Goal: Information Seeking & Learning: Learn about a topic

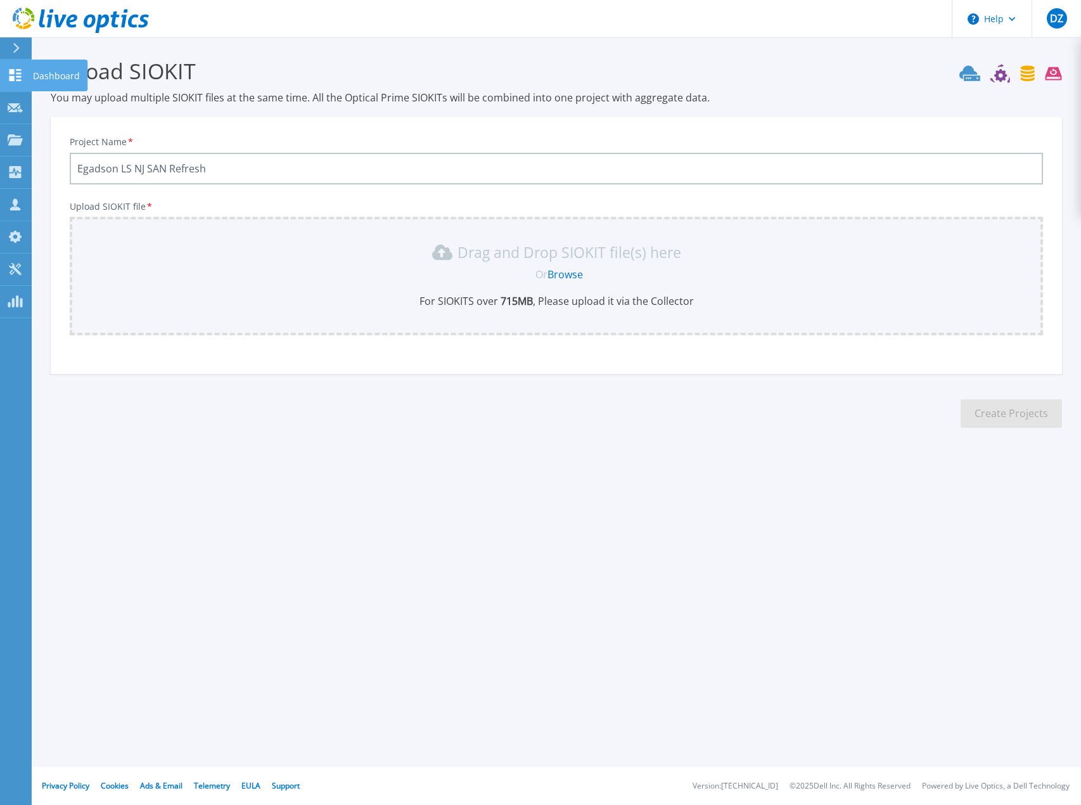
click at [3, 79] on link "Dashboard Dashboard" at bounding box center [16, 76] width 32 height 32
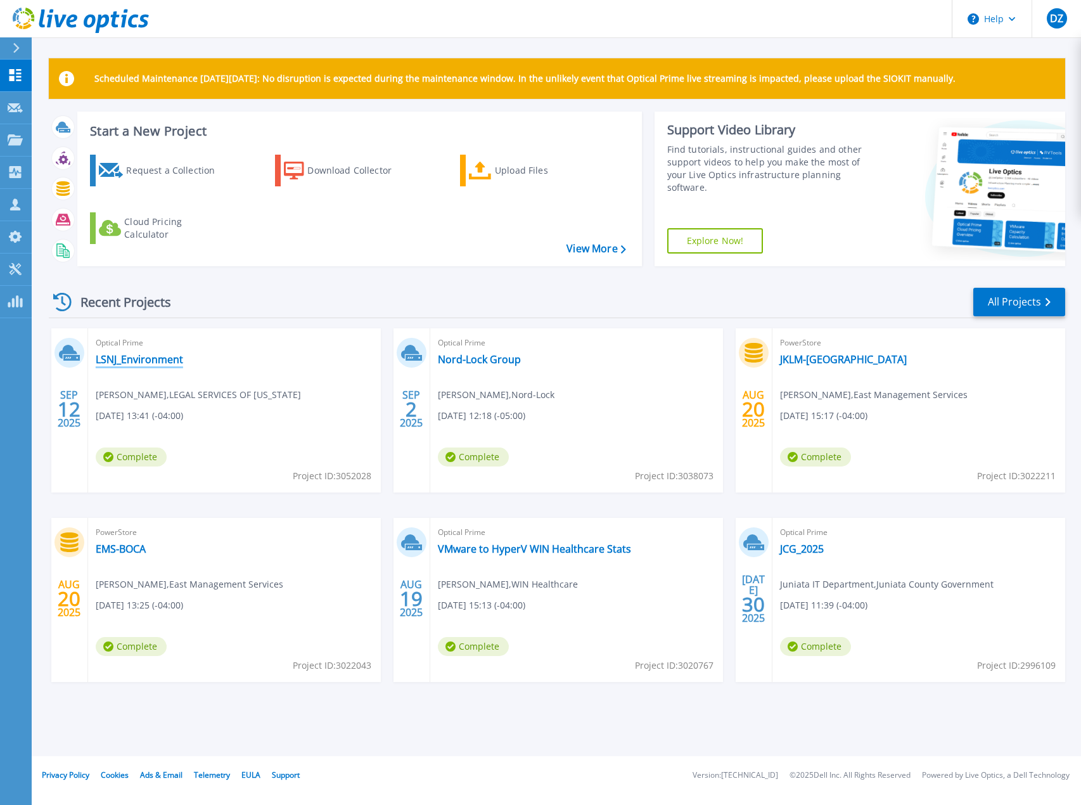
click at [162, 357] on link "LSNJ_Environment" at bounding box center [139, 359] width 87 height 13
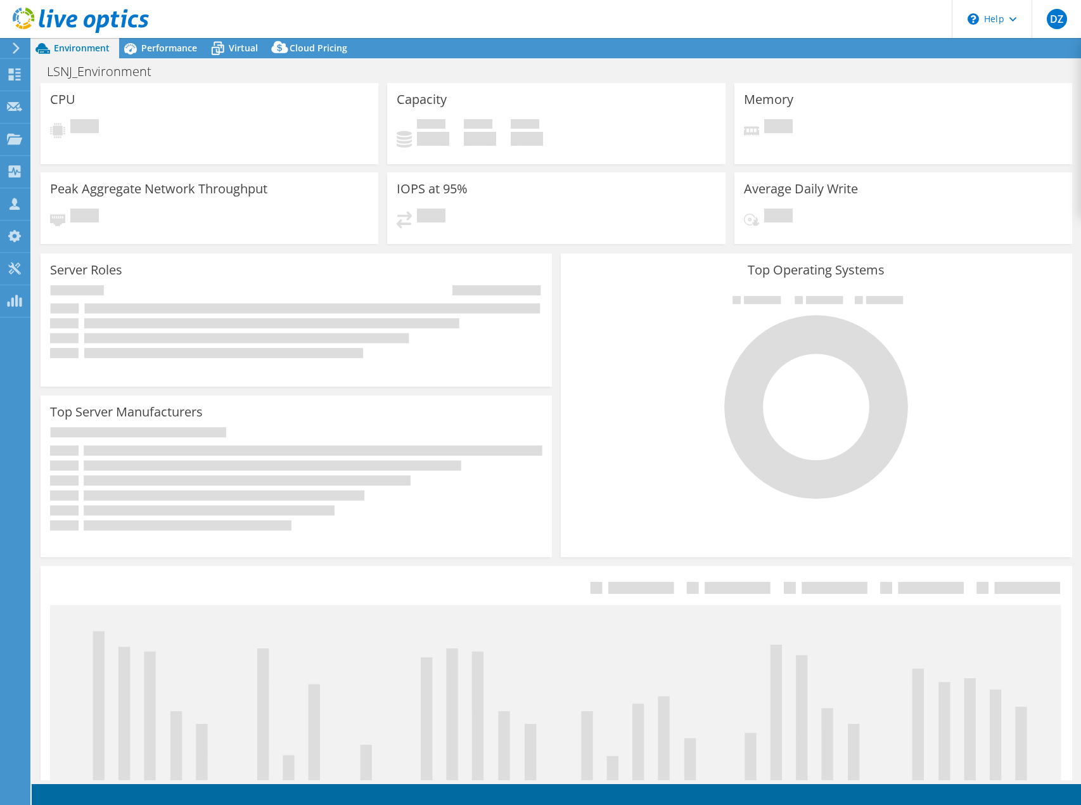
select select "USD"
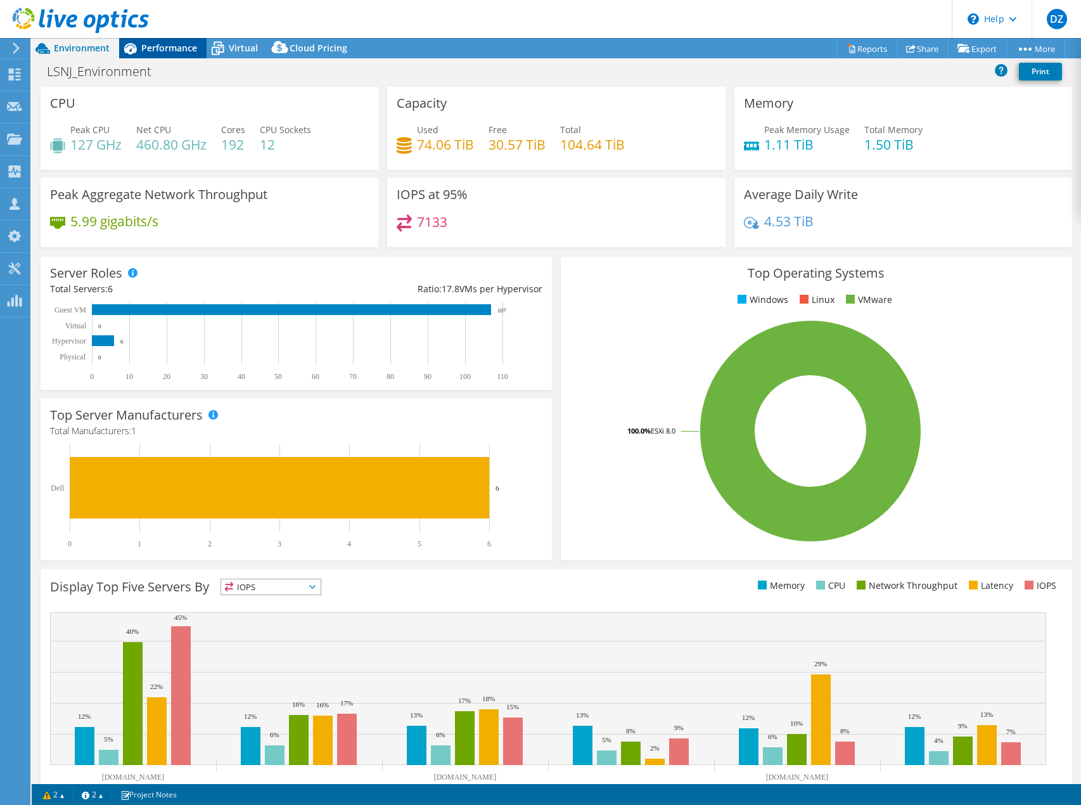
click at [177, 56] on div "Performance" at bounding box center [162, 48] width 87 height 20
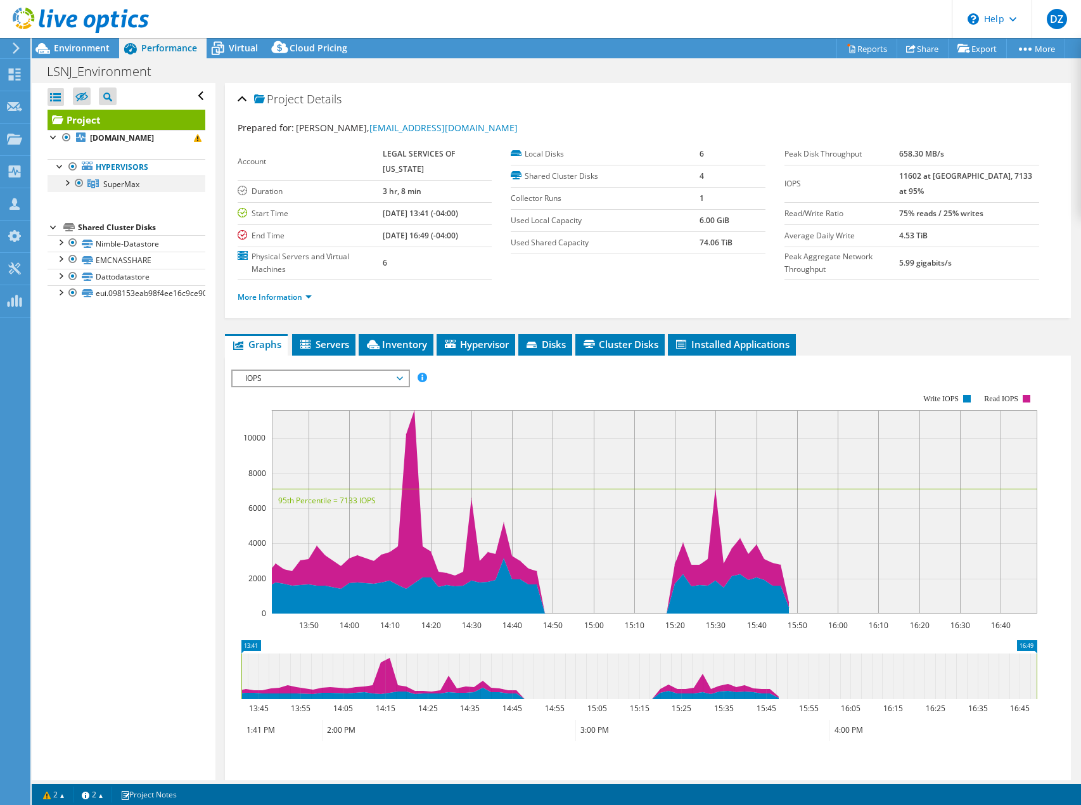
click at [65, 183] on div at bounding box center [66, 182] width 13 height 13
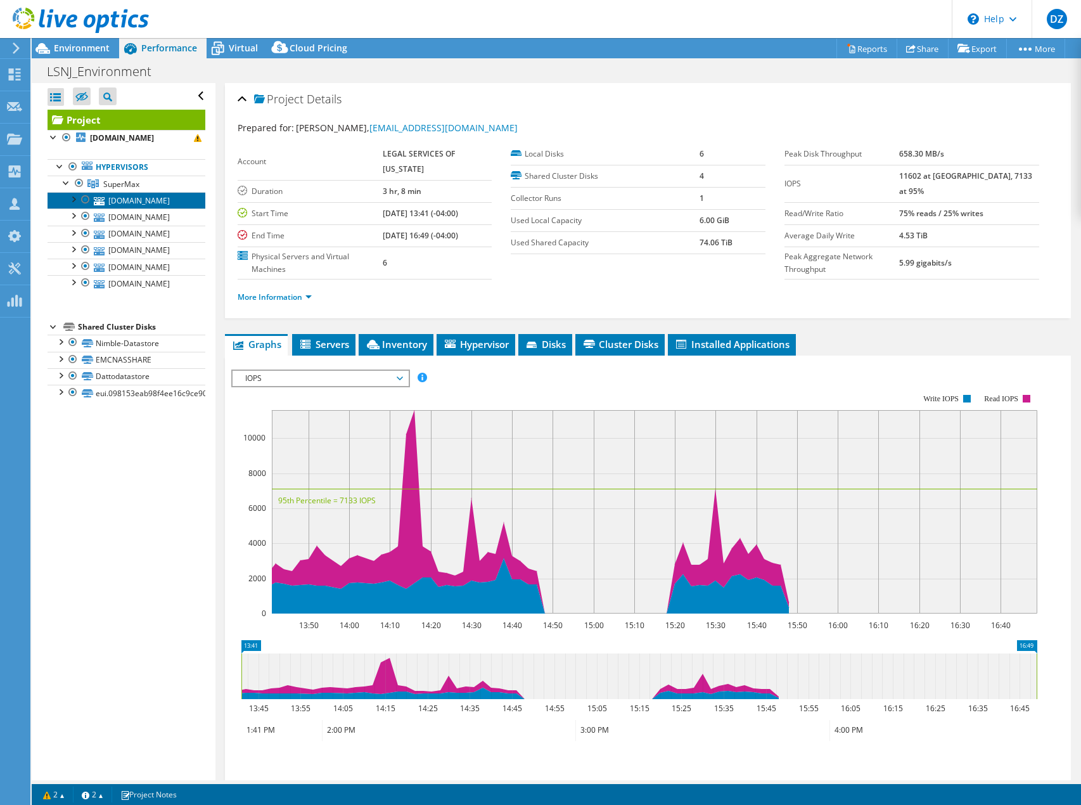
click at [136, 203] on link "lsnjesx11.lsnj.org" at bounding box center [127, 200] width 158 height 16
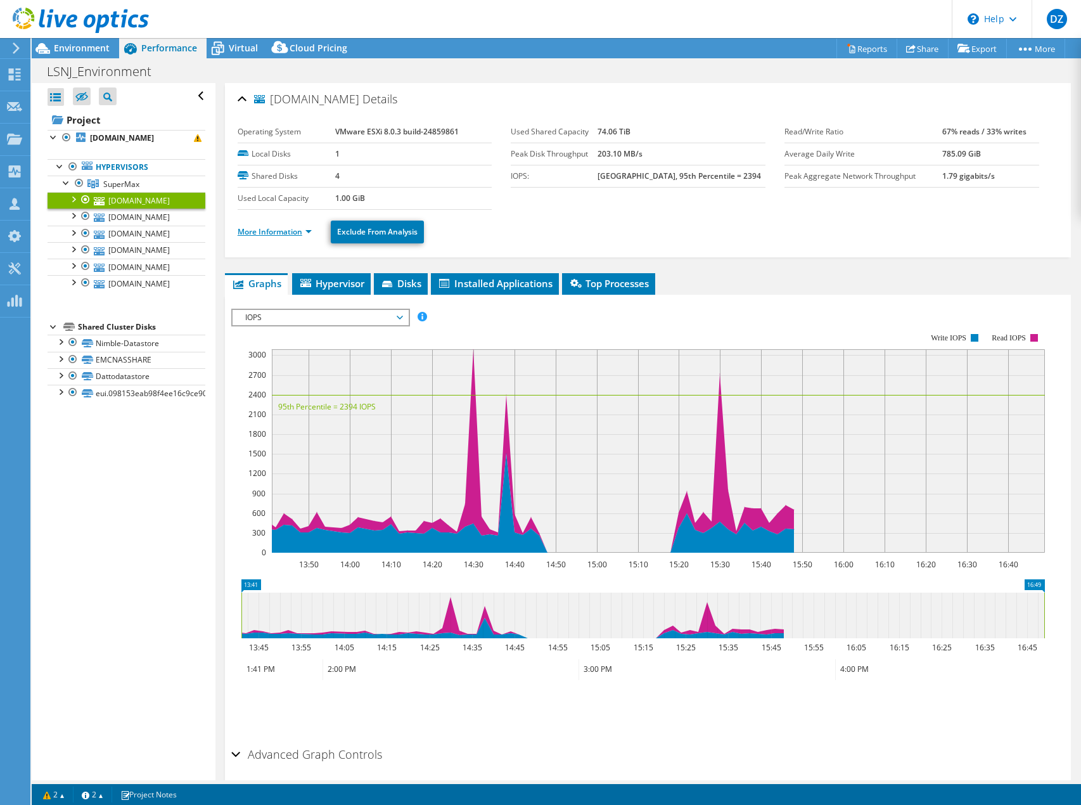
click at [308, 231] on link "More Information" at bounding box center [275, 231] width 74 height 11
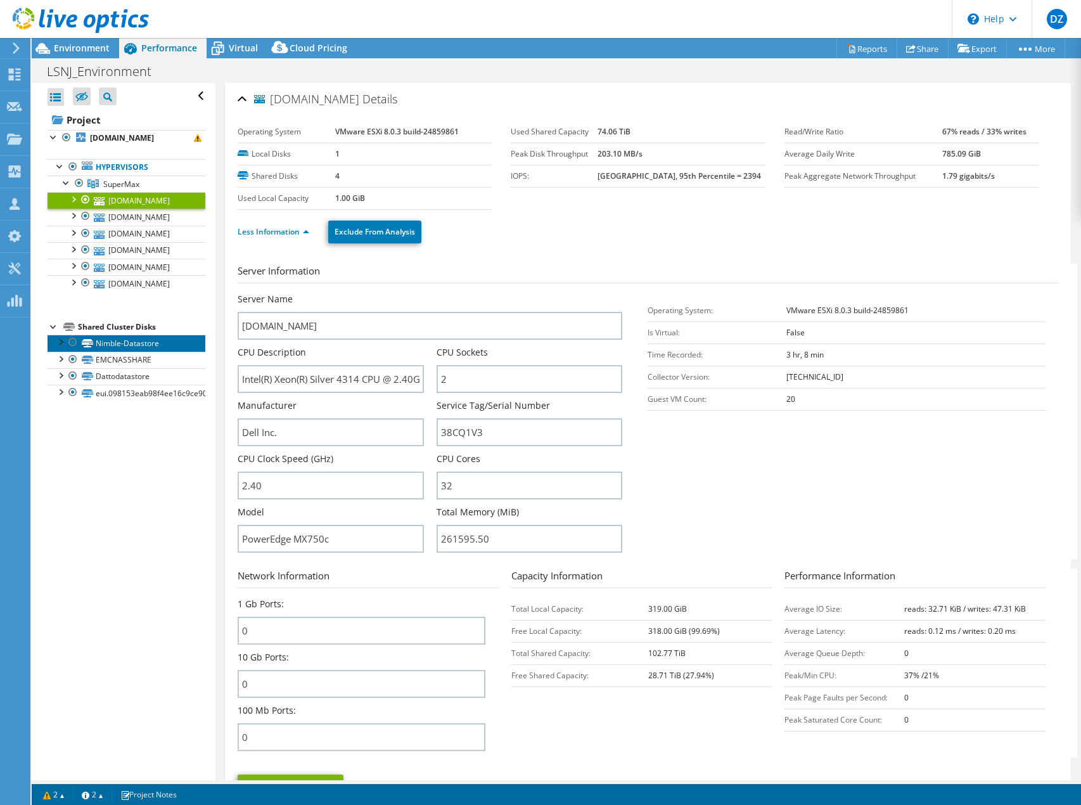
click at [110, 342] on link "Nimble-Datastore" at bounding box center [127, 343] width 158 height 16
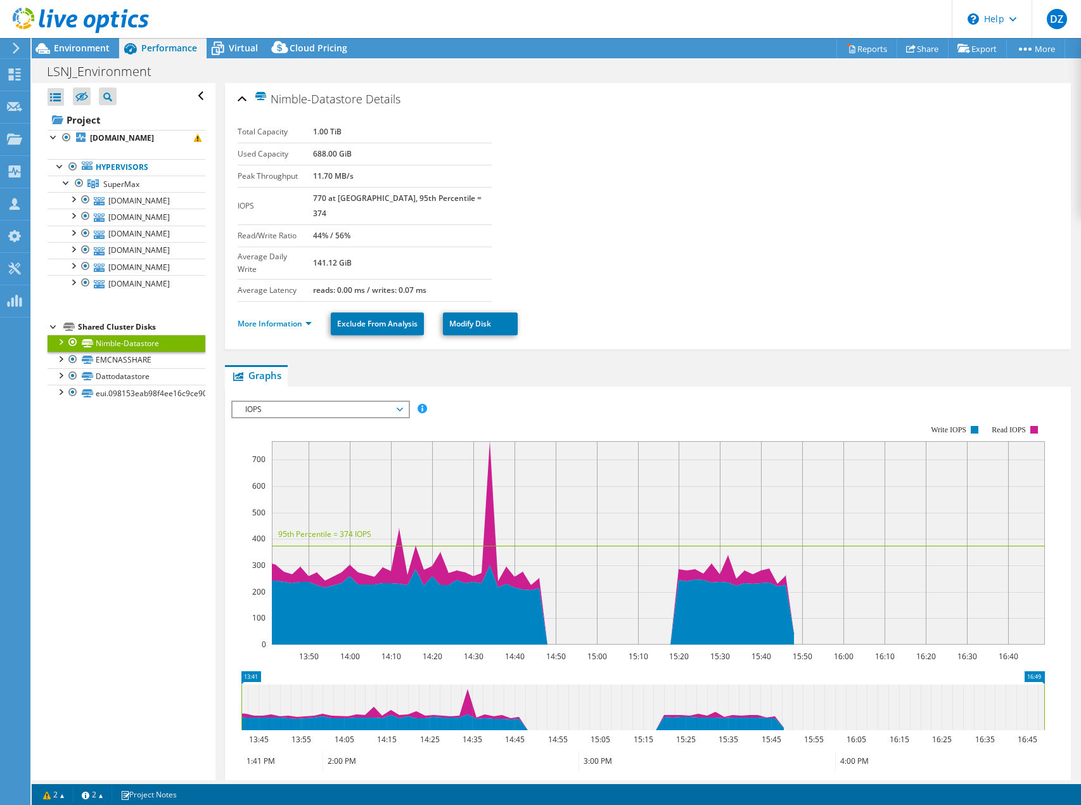
click at [240, 400] on div "IOPS IOPS Disk Throughput IO Size Latency Queue Depth CPU Percentage Memory Pag…" at bounding box center [320, 409] width 179 height 18
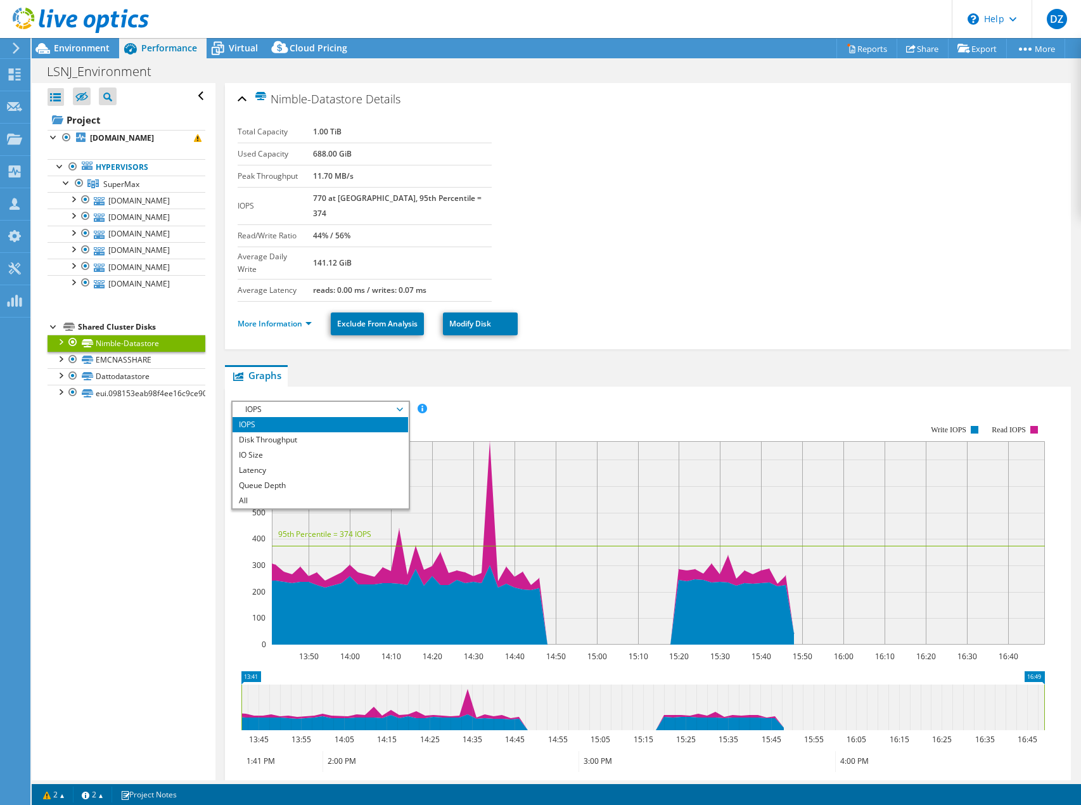
click at [243, 402] on span "IOPS" at bounding box center [320, 409] width 163 height 15
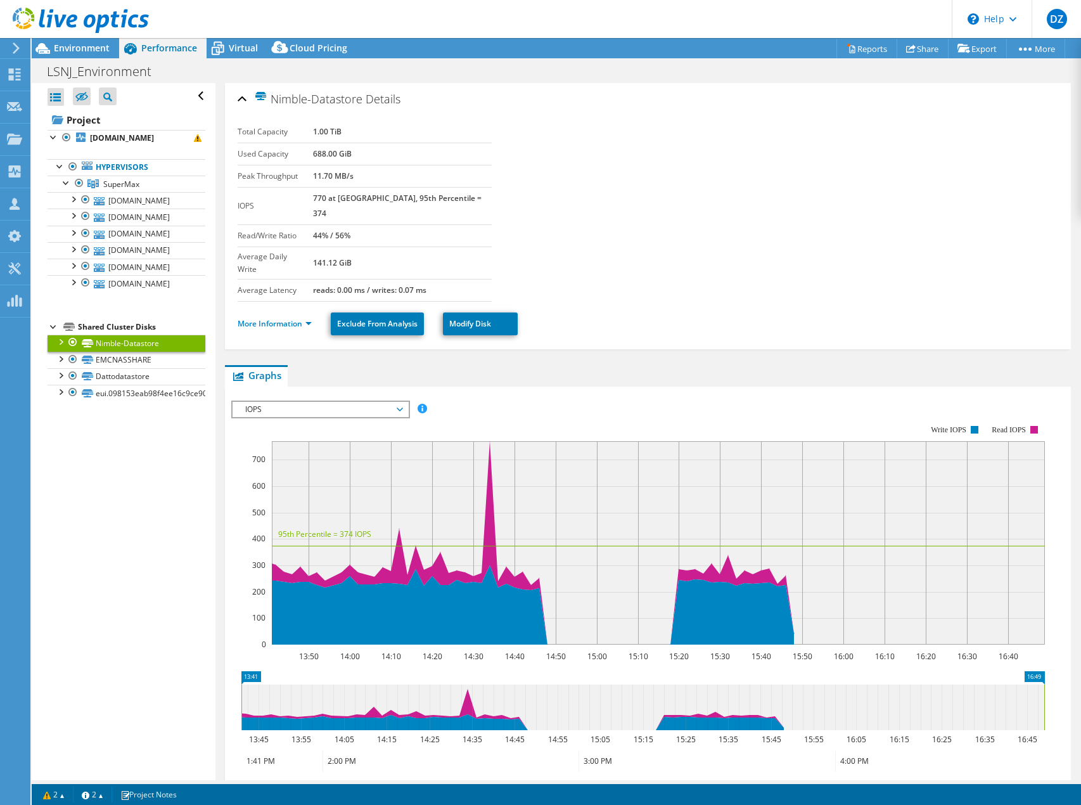
click at [243, 402] on span "IOPS" at bounding box center [320, 409] width 163 height 15
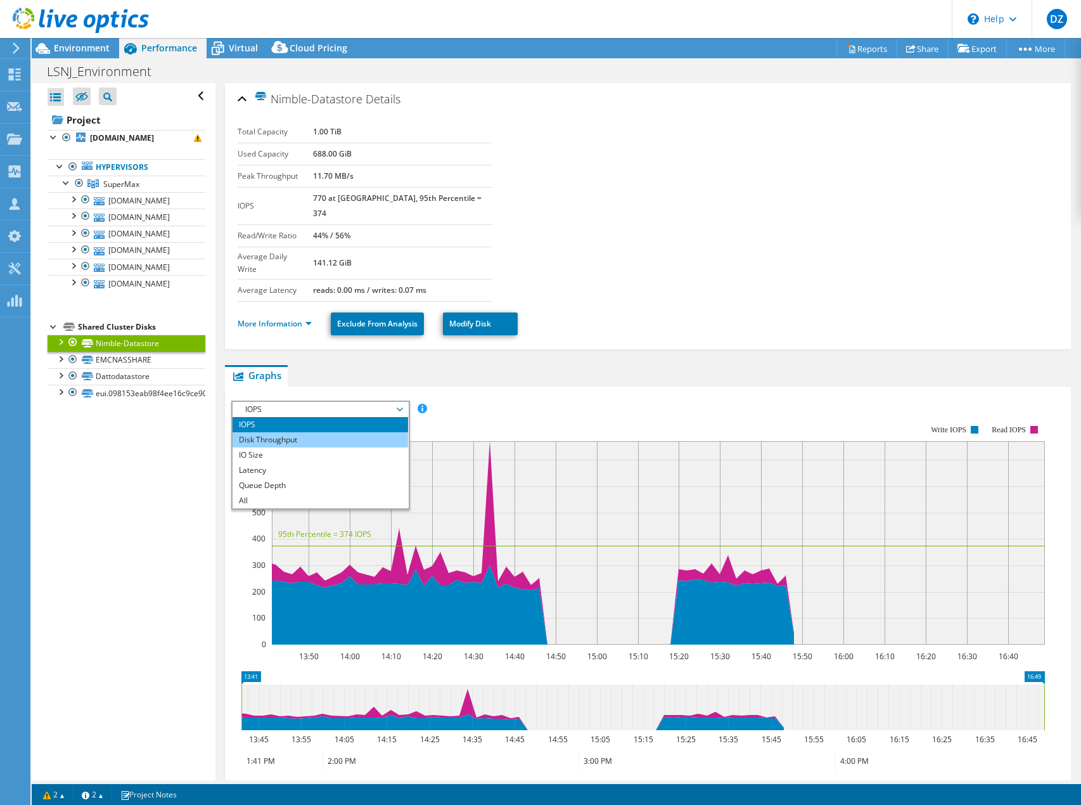
click at [246, 417] on ul "IOPS Disk Throughput IO Size Latency Queue Depth CPU Percentage Memory Page Fau…" at bounding box center [321, 462] width 176 height 91
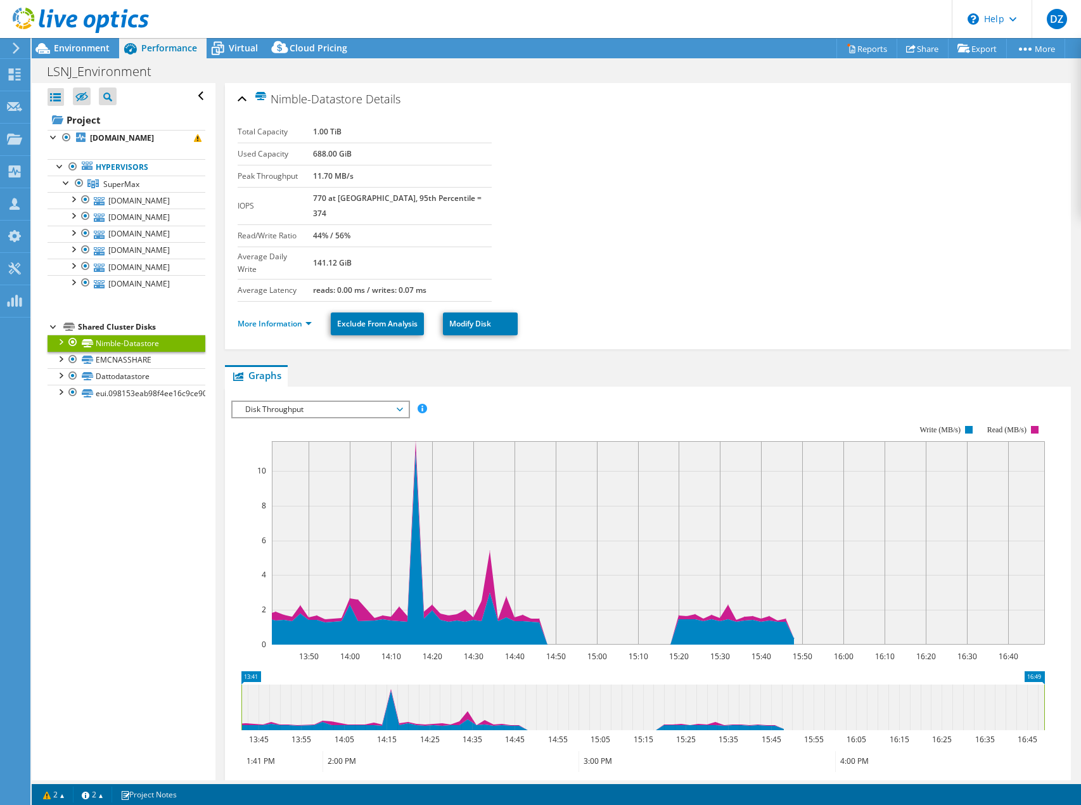
click at [252, 408] on rect at bounding box center [638, 534] width 814 height 253
click at [259, 402] on span "Disk Throughput" at bounding box center [320, 409] width 163 height 15
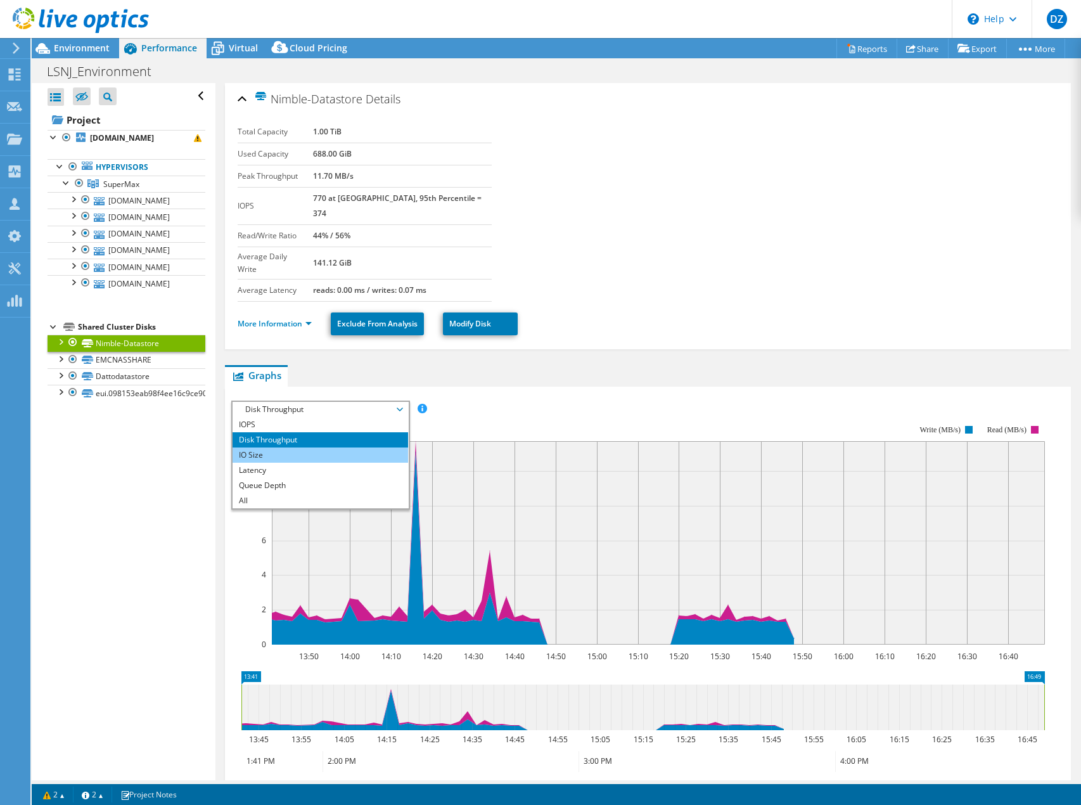
click at [257, 447] on li "IO Size" at bounding box center [321, 454] width 176 height 15
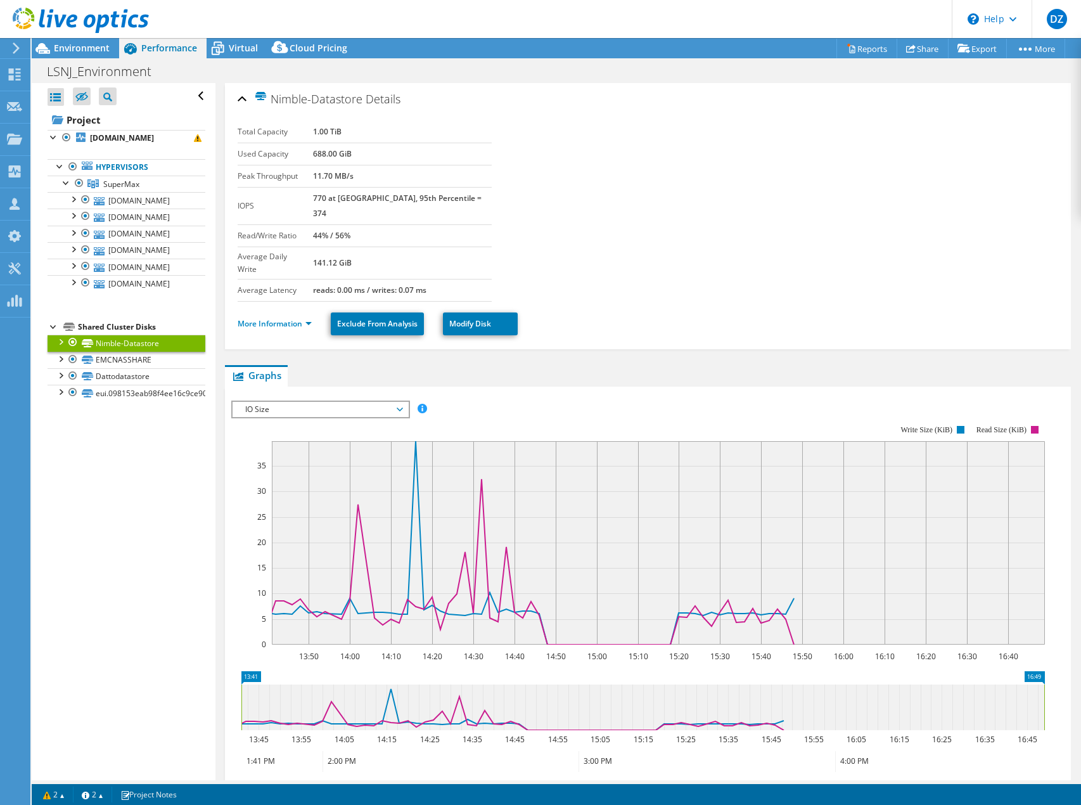
click at [270, 402] on span "IO Size" at bounding box center [320, 409] width 163 height 15
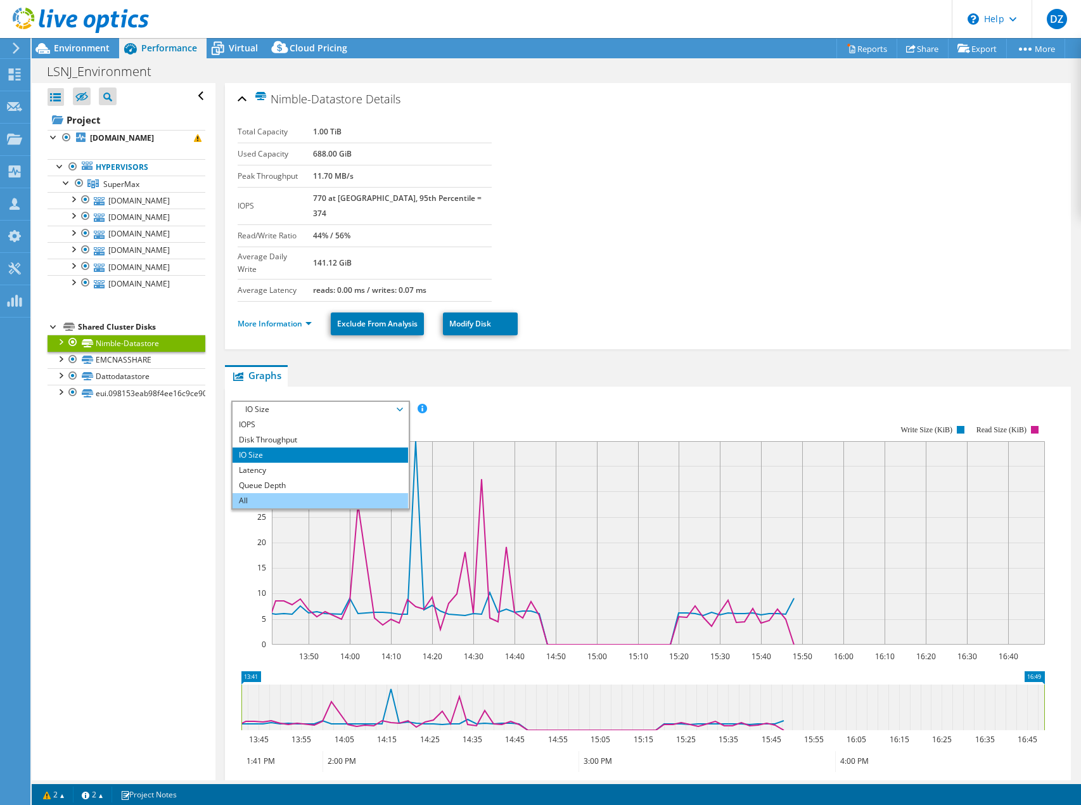
click at [261, 493] on li "All" at bounding box center [321, 500] width 176 height 15
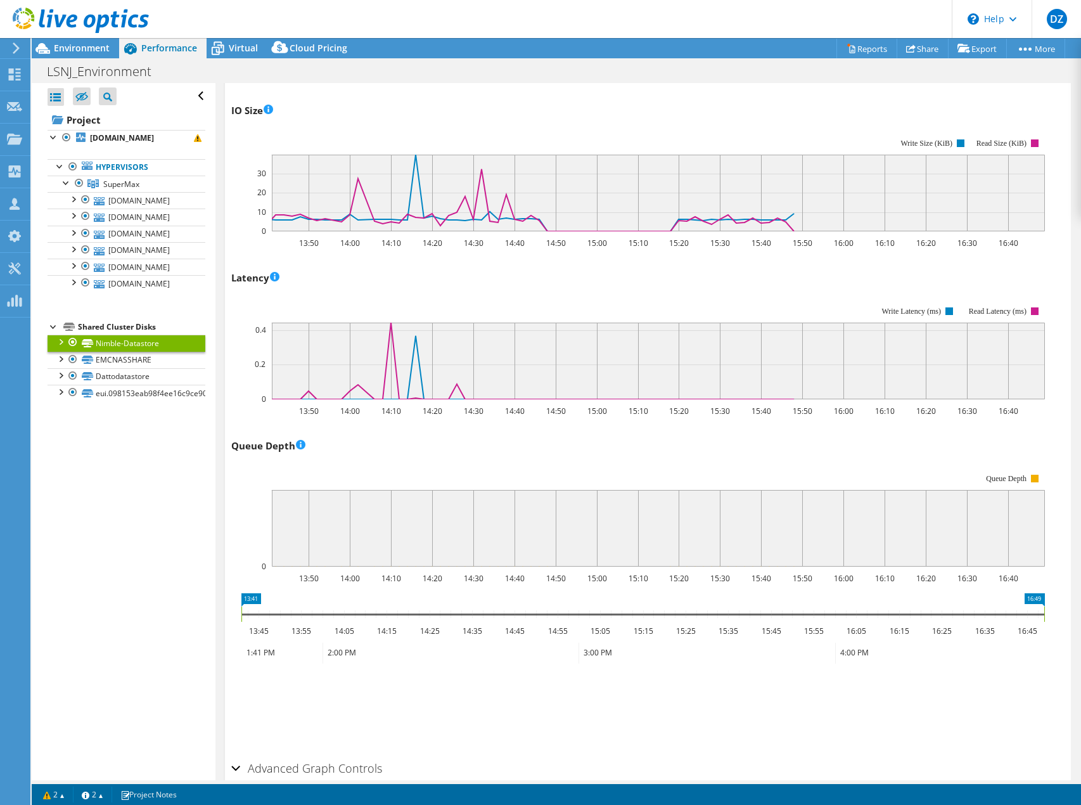
scroll to position [684, 0]
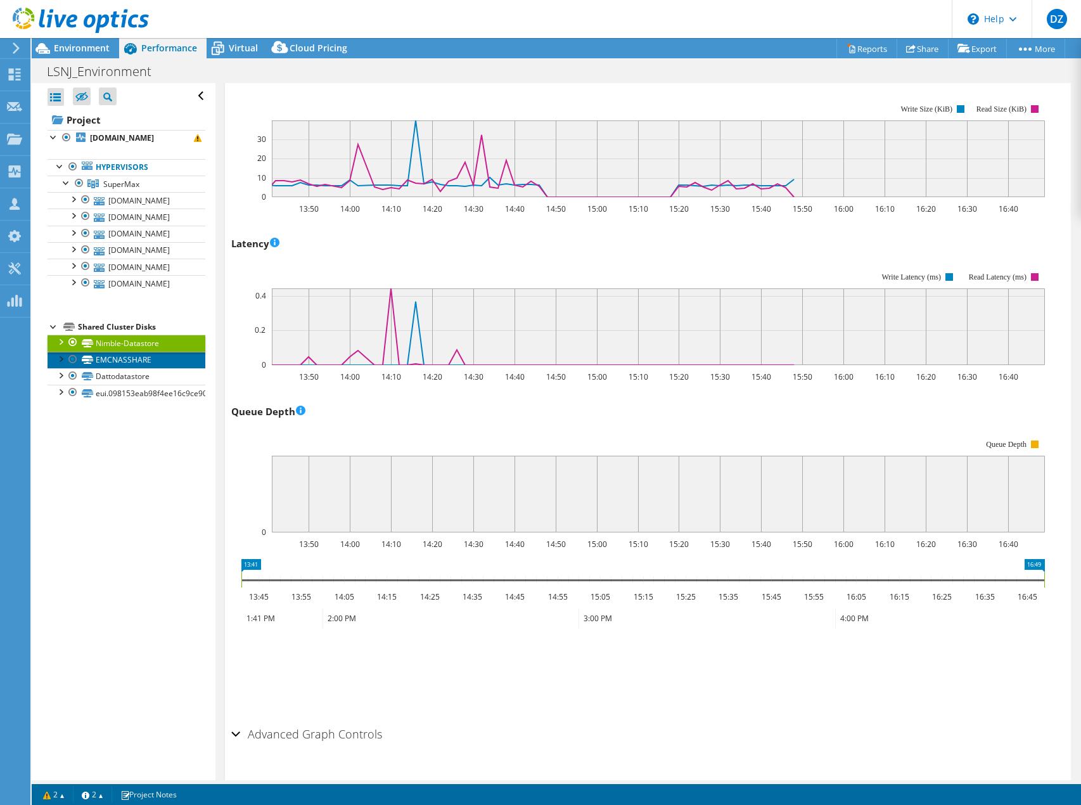
click at [138, 357] on link "EMCNASSHARE" at bounding box center [127, 360] width 158 height 16
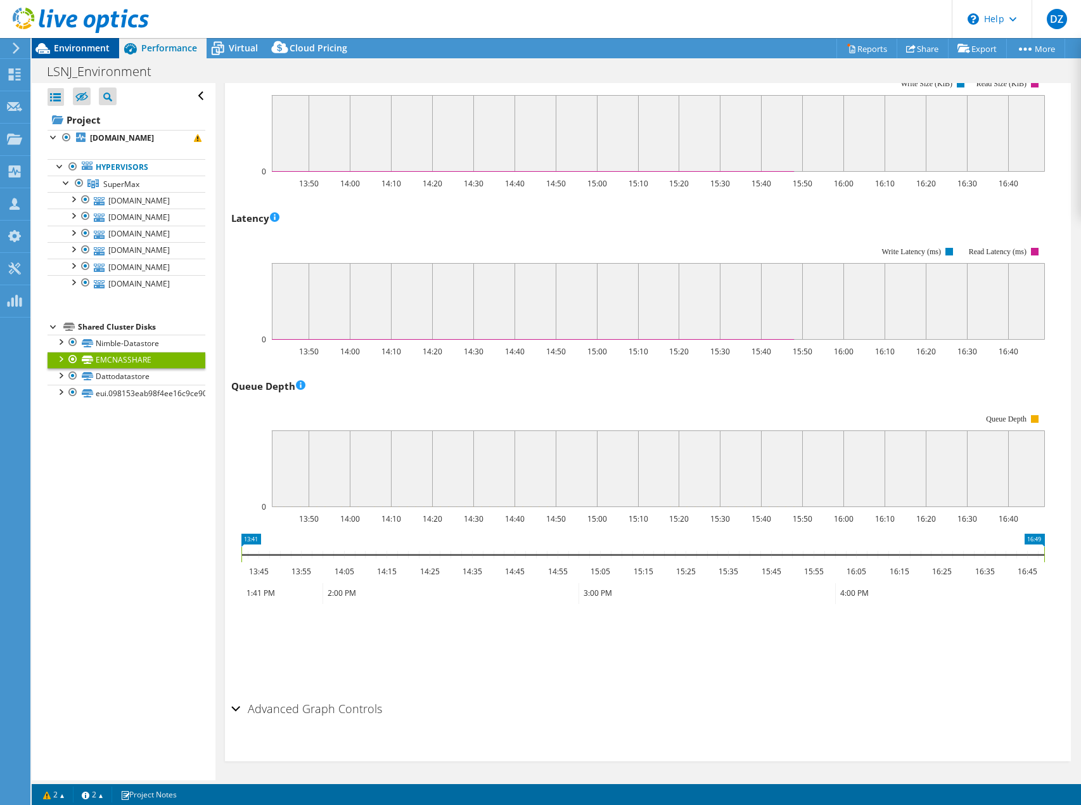
click at [78, 54] on div "Environment" at bounding box center [75, 48] width 87 height 20
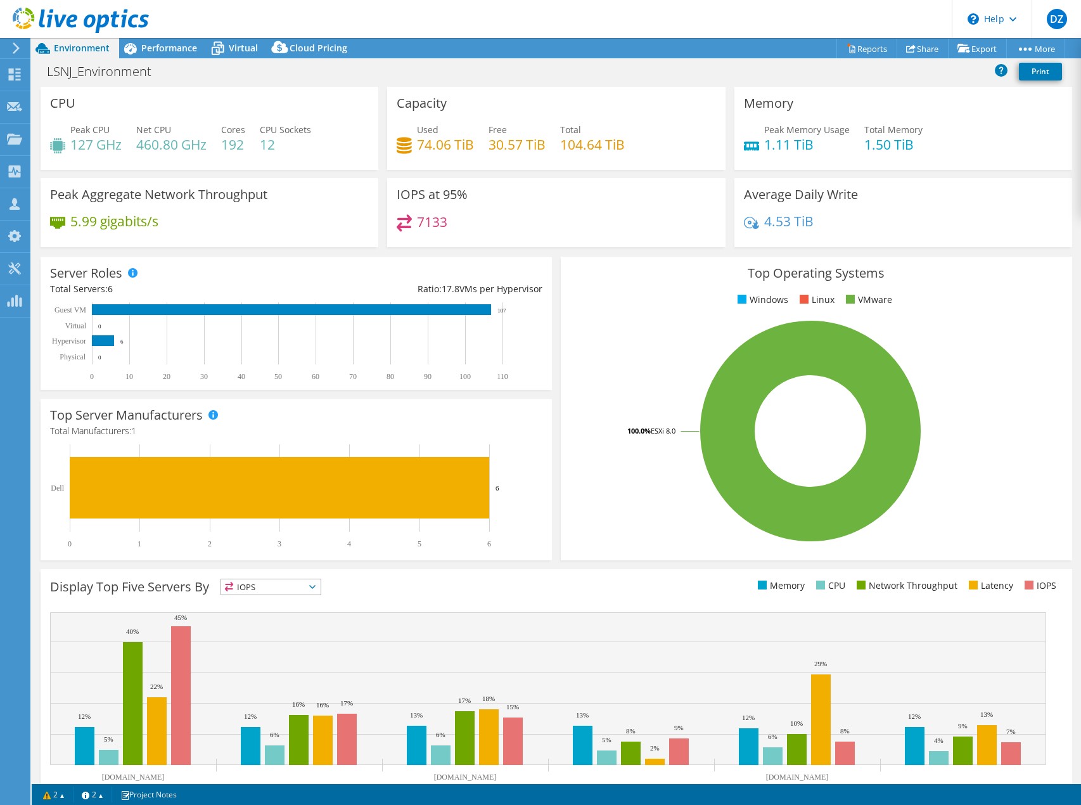
click at [11, 49] on icon at bounding box center [16, 47] width 10 height 11
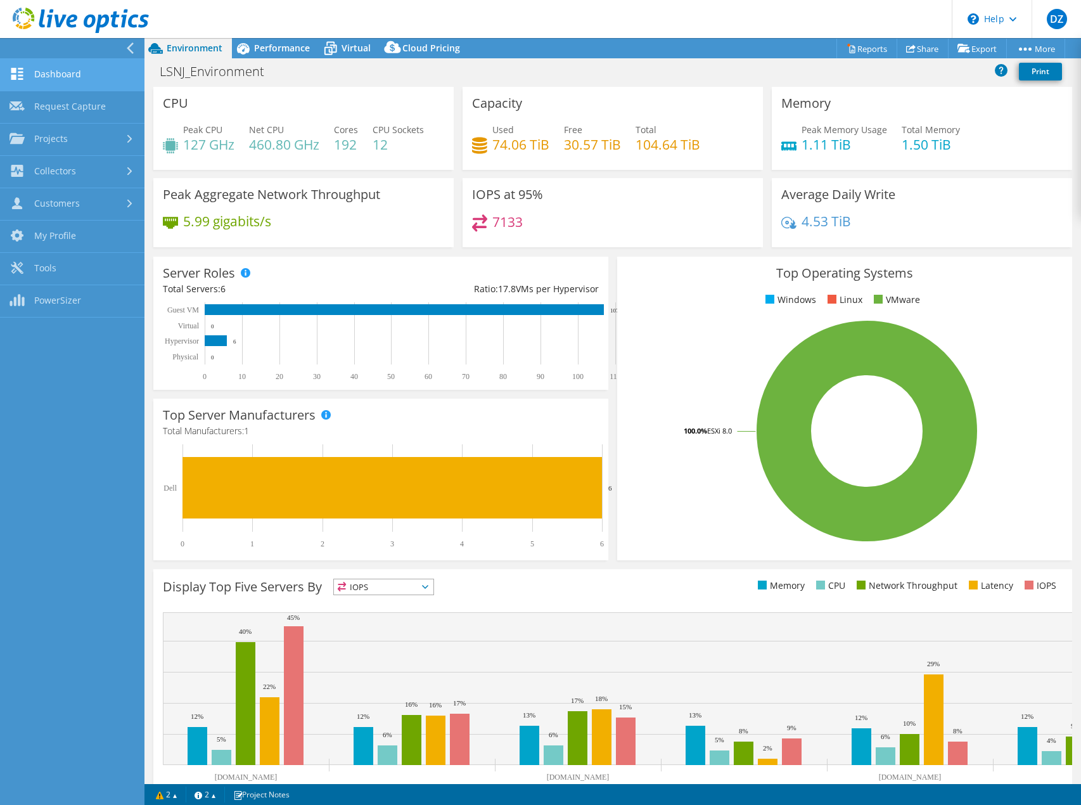
click at [25, 67] on link "Dashboard" at bounding box center [72, 75] width 144 height 32
